Goal: Information Seeking & Learning: Learn about a topic

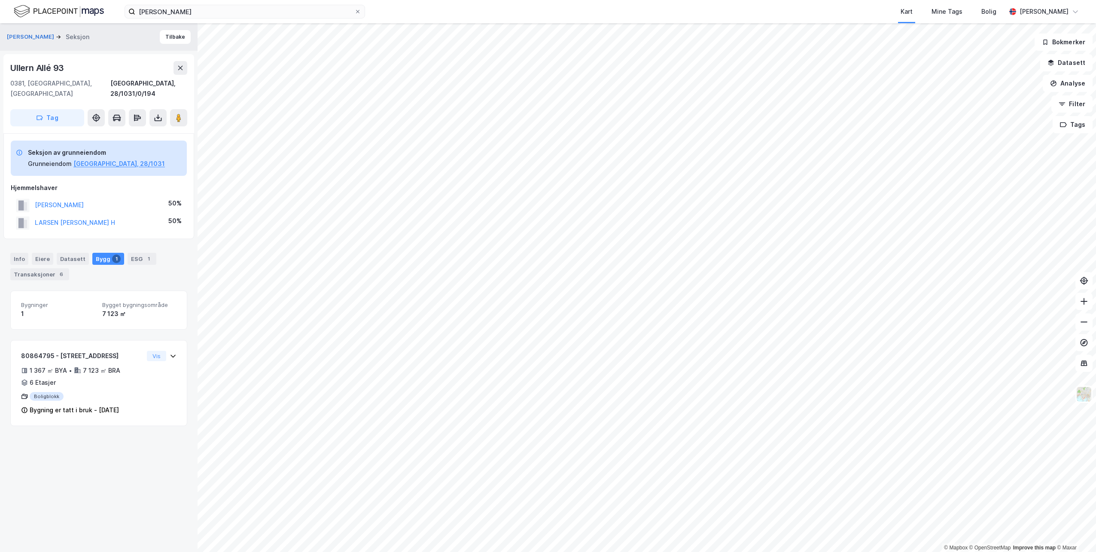
click at [357, 13] on icon at bounding box center [357, 11] width 5 height 5
click at [354, 13] on input "[PERSON_NAME]" at bounding box center [244, 11] width 219 height 13
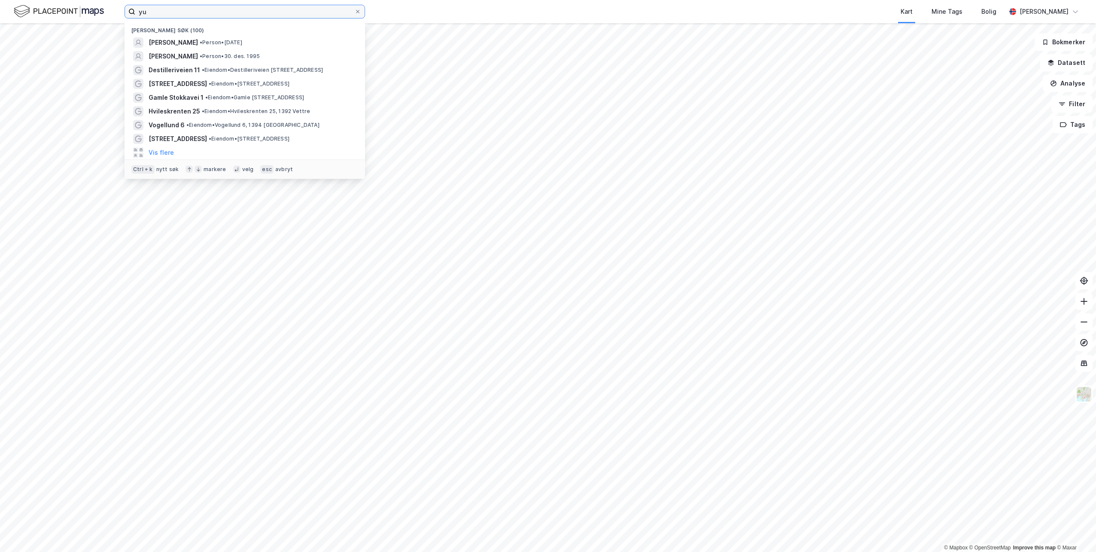
type input "y"
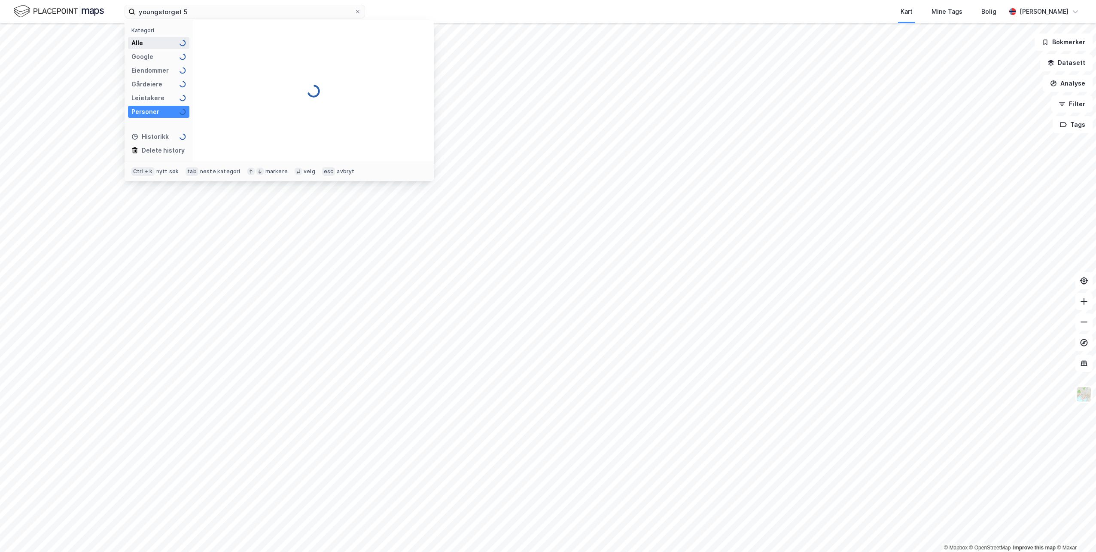
click at [148, 38] on div "Alle" at bounding box center [158, 43] width 61 height 12
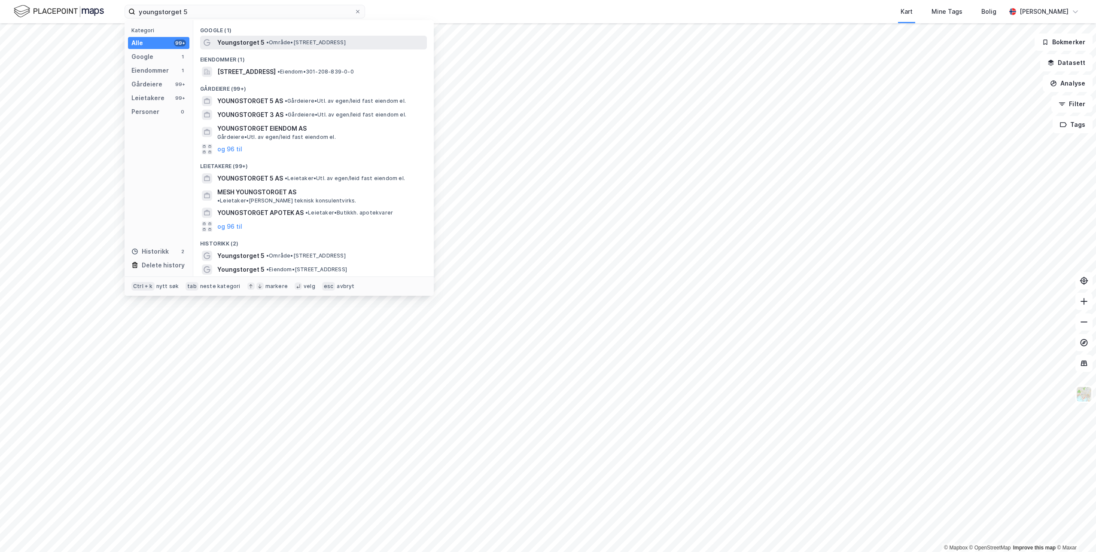
click at [256, 44] on span "Youngstorget 5" at bounding box center [240, 42] width 47 height 10
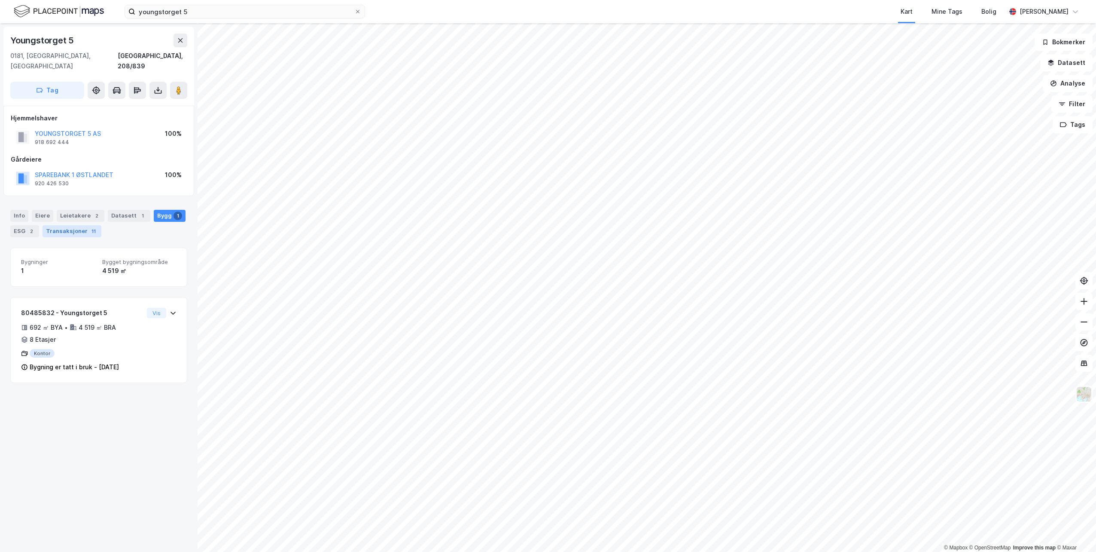
click at [73, 225] on div "Transaksjoner 11" at bounding box center [72, 231] width 59 height 12
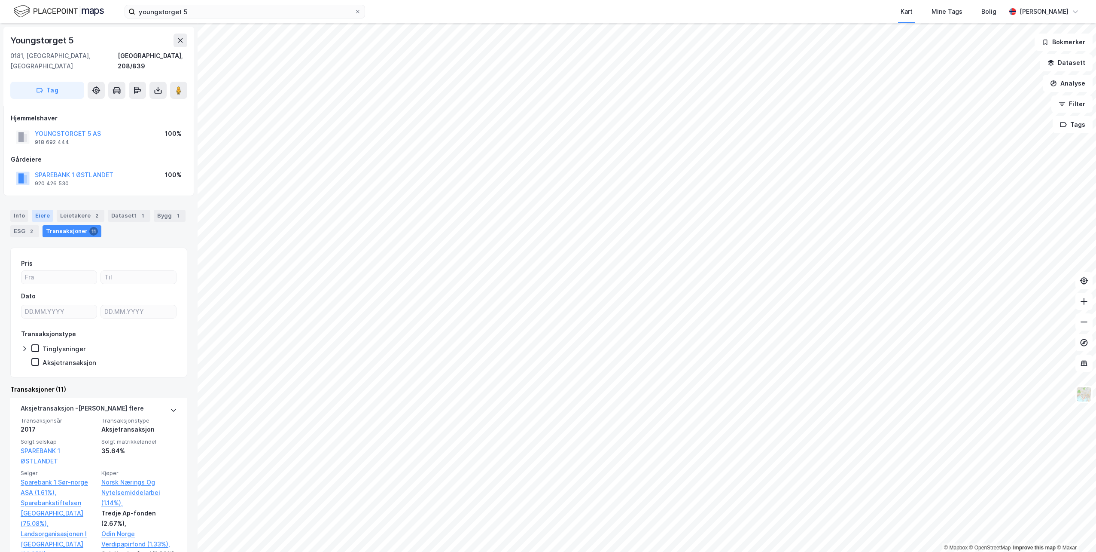
click at [43, 210] on div "Eiere" at bounding box center [42, 216] width 21 height 12
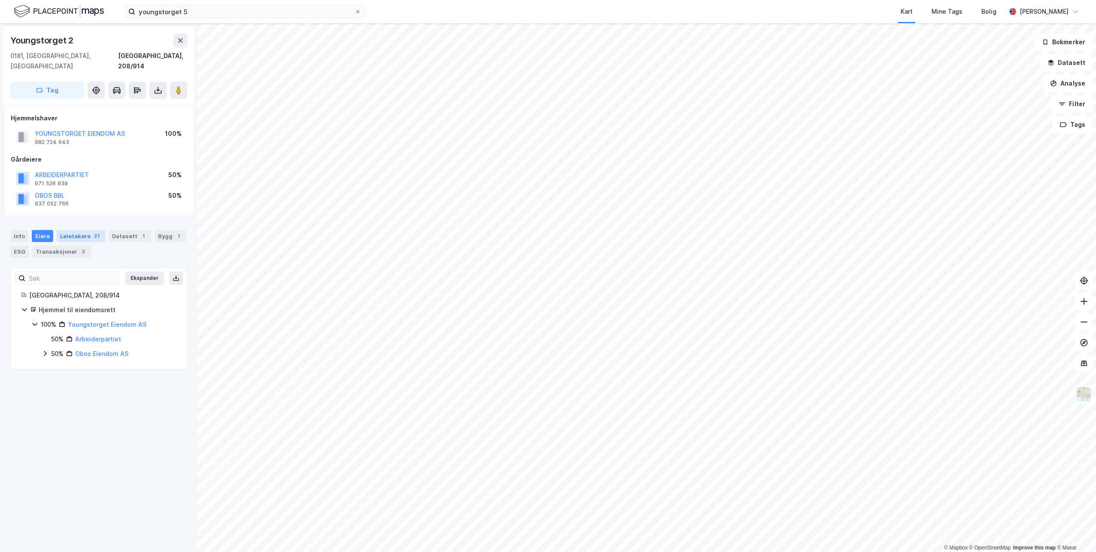
click at [69, 230] on div "Leietakere 27" at bounding box center [81, 236] width 49 height 12
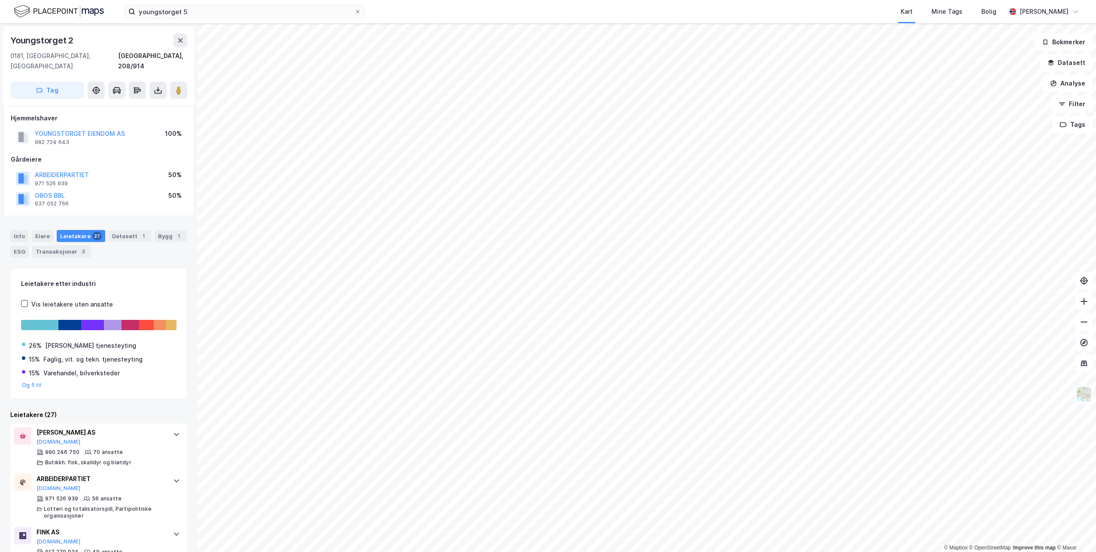
scroll to position [43, 0]
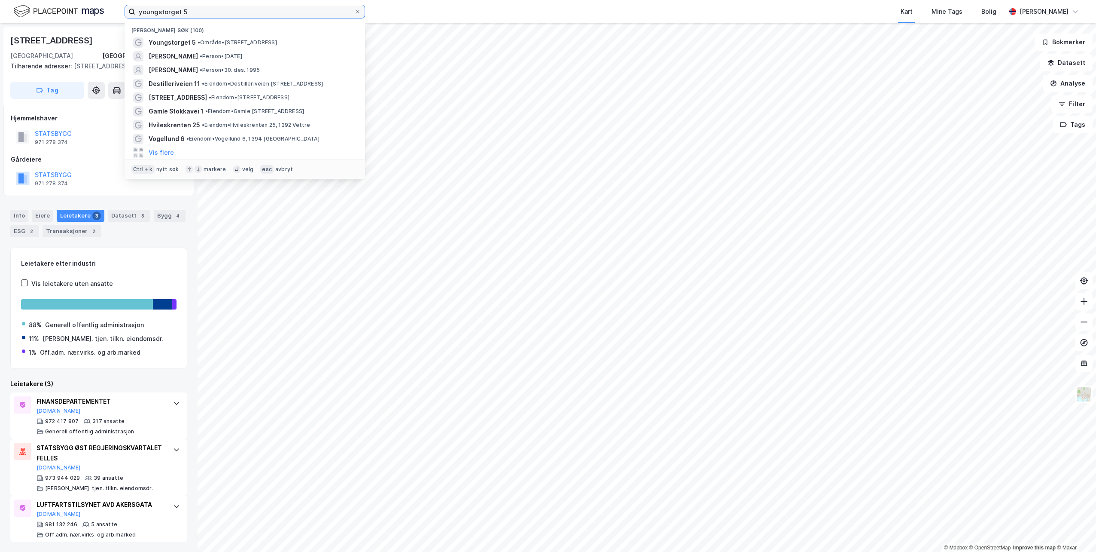
click at [266, 17] on input "youngstorget 5" at bounding box center [244, 11] width 219 height 13
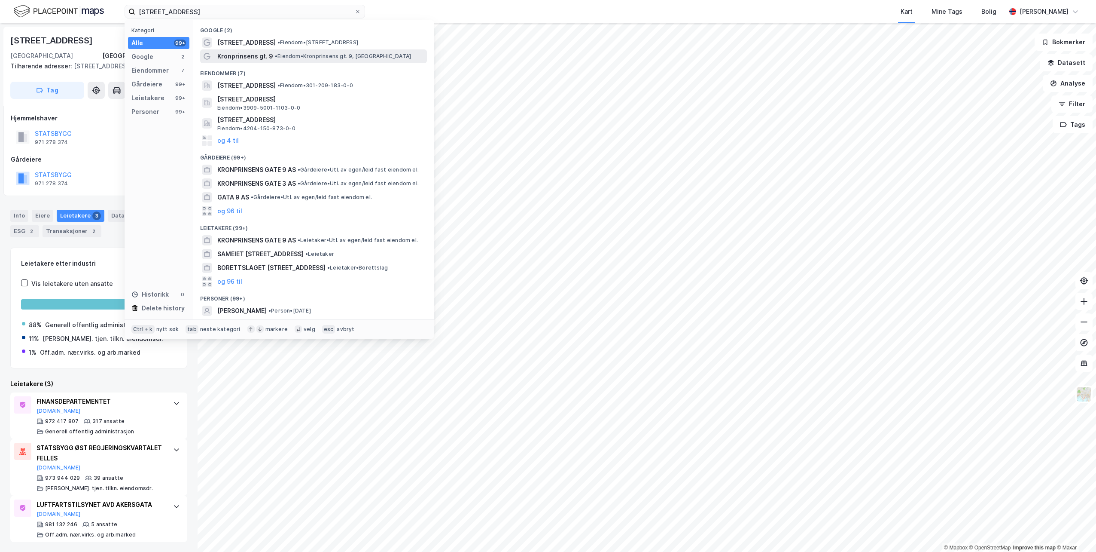
drag, startPoint x: 274, startPoint y: 40, endPoint x: 280, endPoint y: 60, distance: 21.4
click at [280, 60] on div "Google (2) [STREET_ADDRESS] • Eiendom • [STREET_ADDRESS]. 9 • Eiendom • Kronpri…" at bounding box center [313, 169] width 241 height 299
click at [276, 86] on span "[STREET_ADDRESS]" at bounding box center [246, 85] width 58 height 10
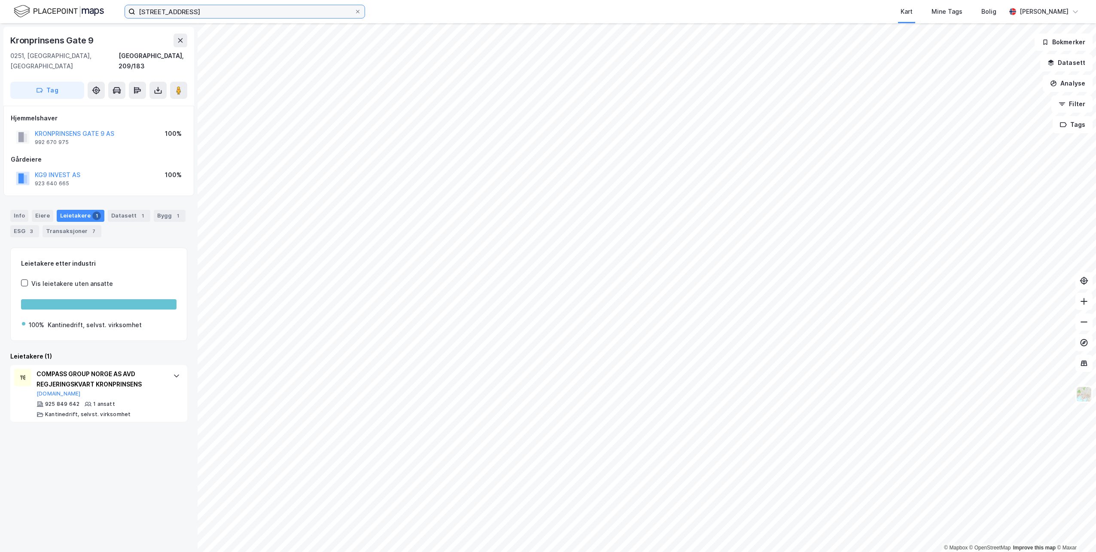
click at [301, 5] on input "[STREET_ADDRESS]" at bounding box center [244, 11] width 219 height 13
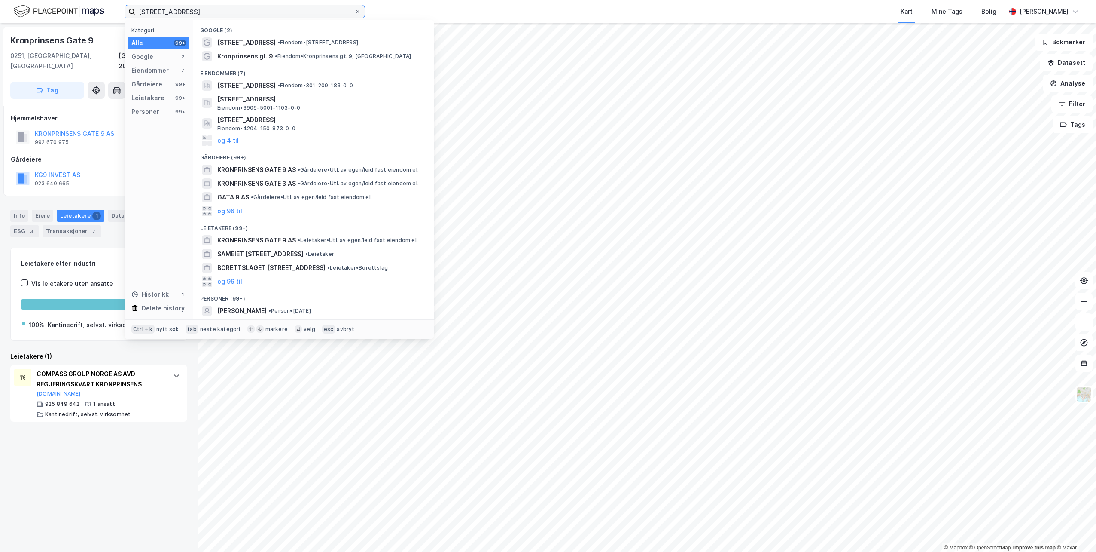
click at [301, 5] on input "[STREET_ADDRESS]" at bounding box center [244, 11] width 219 height 13
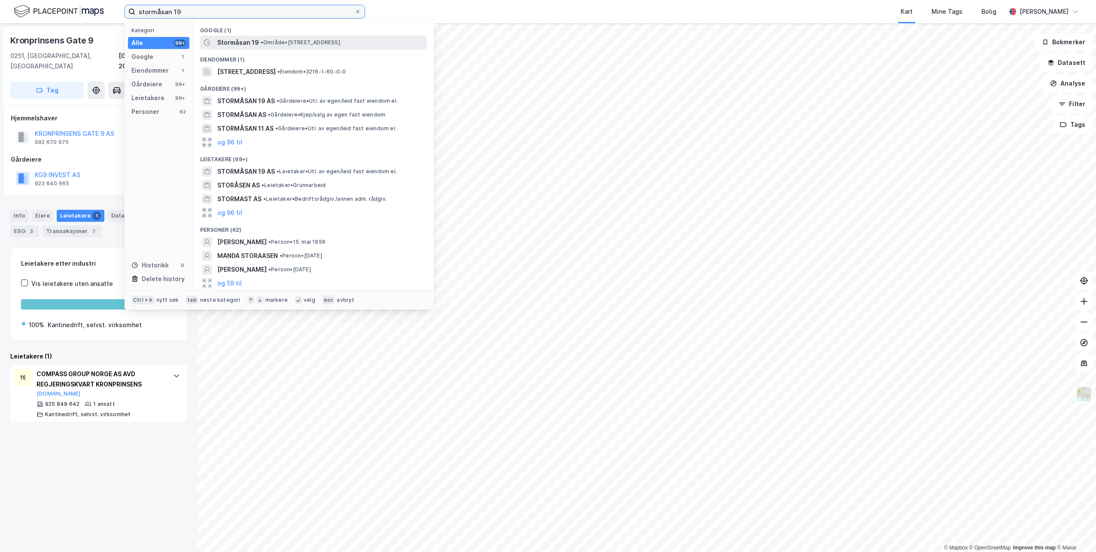
type input "stormåsan 19"
click at [287, 40] on span "• Område • [STREET_ADDRESS]" at bounding box center [300, 42] width 79 height 7
